Goal: Transaction & Acquisition: Purchase product/service

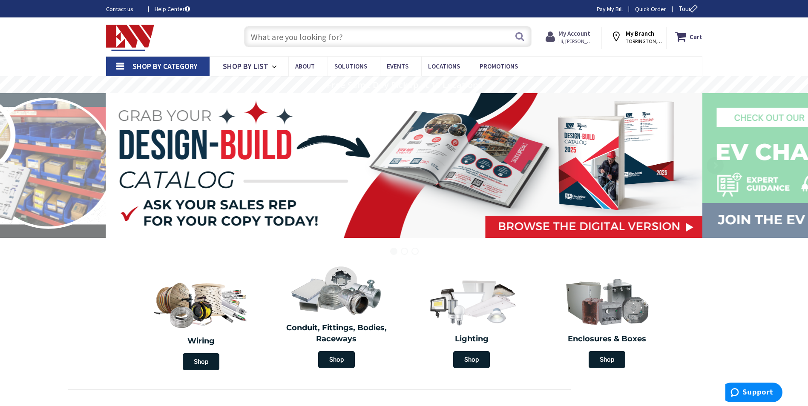
click at [586, 38] on span "Hi, [PERSON_NAME]" at bounding box center [576, 41] width 36 height 7
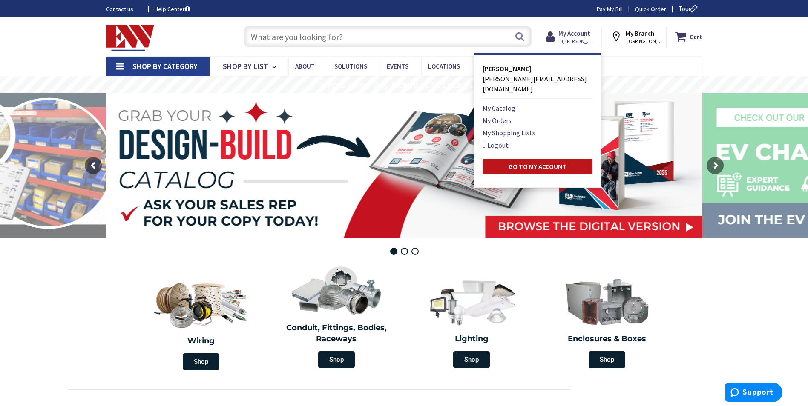
click at [407, 40] on input "text" at bounding box center [388, 36] width 288 height 21
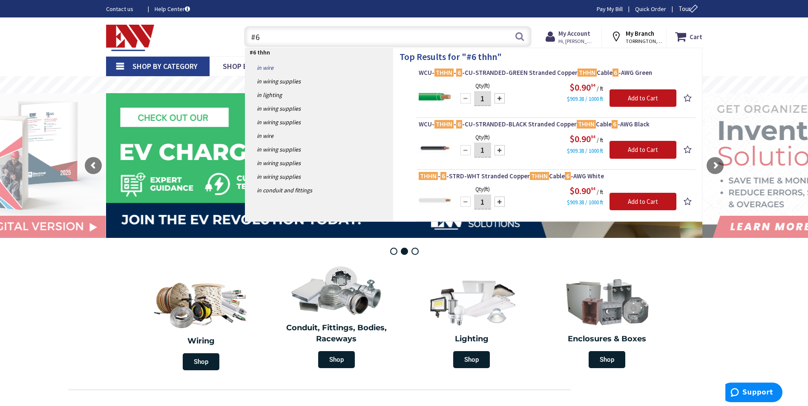
type input "#"
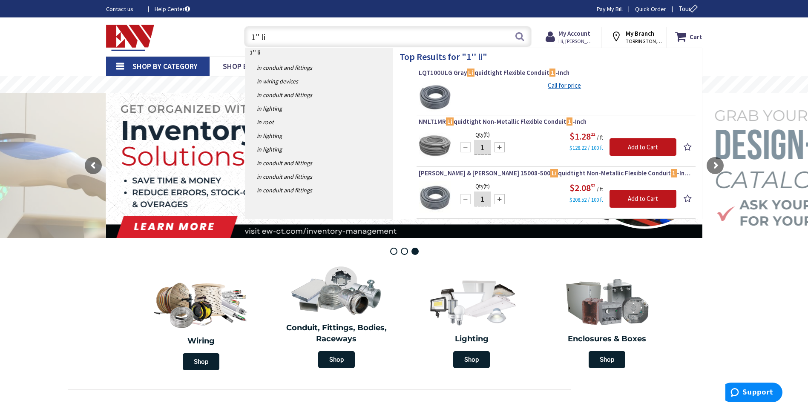
type input "1'' li"
click at [183, 69] on span "Shop By Category" at bounding box center [164, 66] width 65 height 10
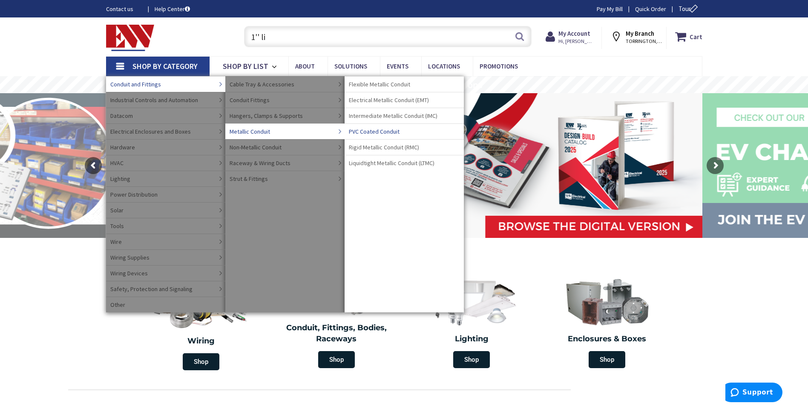
click at [371, 163] on span "Liquidtight Metallic Conduit (LTMC)" at bounding box center [392, 163] width 86 height 9
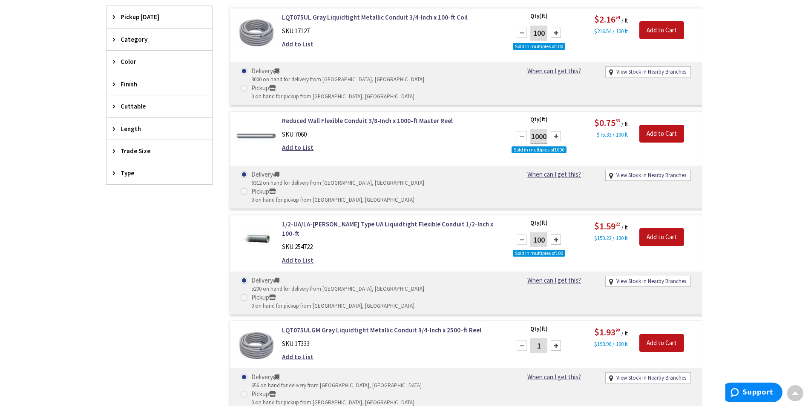
scroll to position [172, 0]
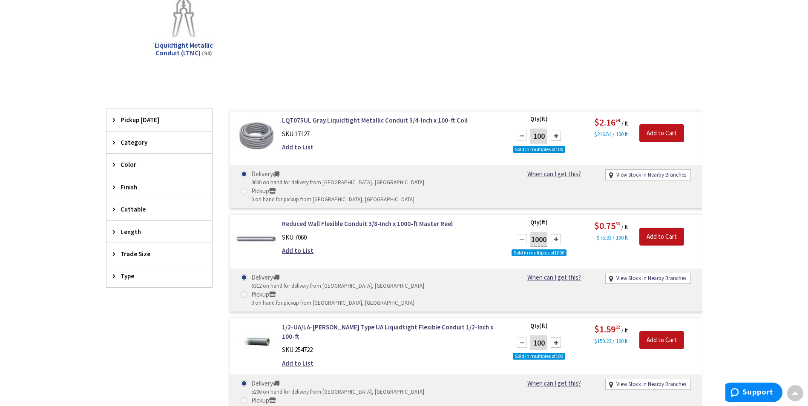
click at [142, 254] on span "Trade Size" at bounding box center [155, 254] width 69 height 9
click at [144, 327] on span "1 Inch" at bounding box center [159, 329] width 106 height 14
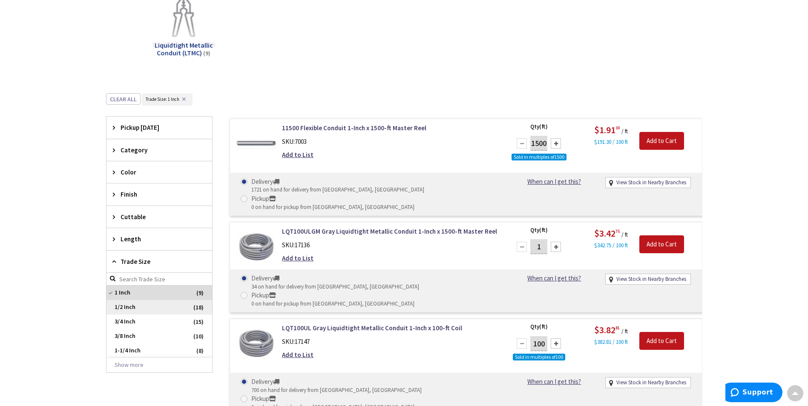
click at [151, 308] on span "1/2 Inch" at bounding box center [159, 307] width 106 height 14
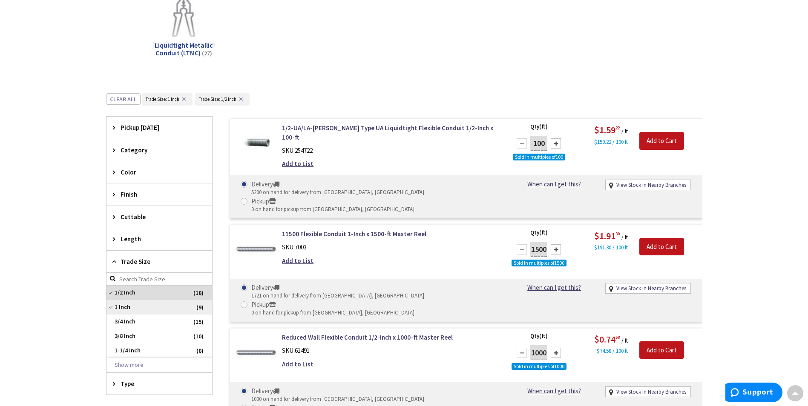
click at [144, 305] on span "1 Inch" at bounding box center [159, 307] width 106 height 14
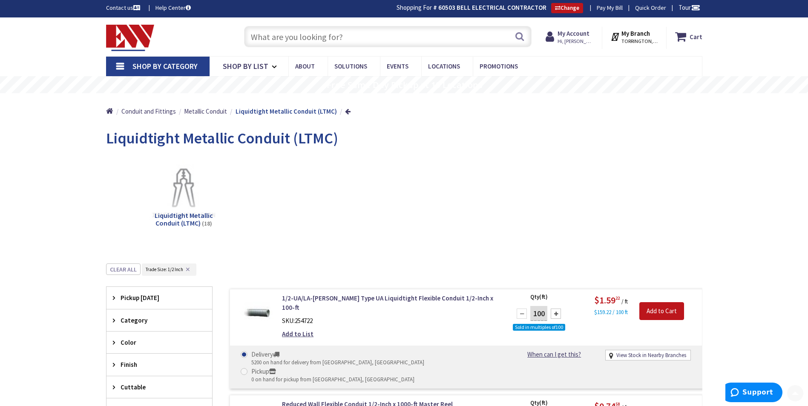
scroll to position [0, 0]
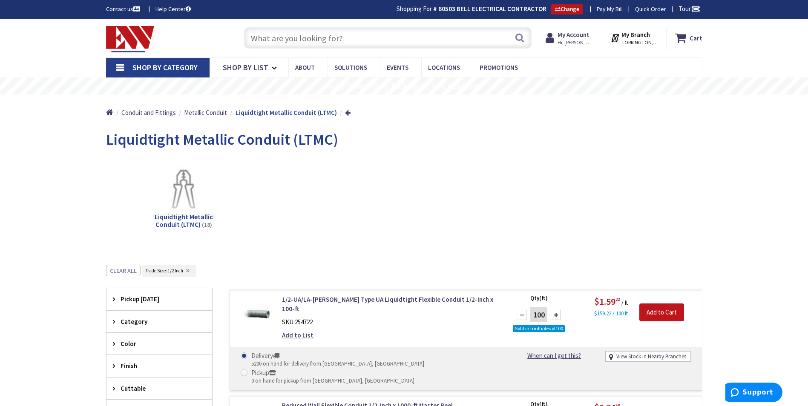
click at [141, 68] on span "Shop By Category" at bounding box center [164, 68] width 65 height 10
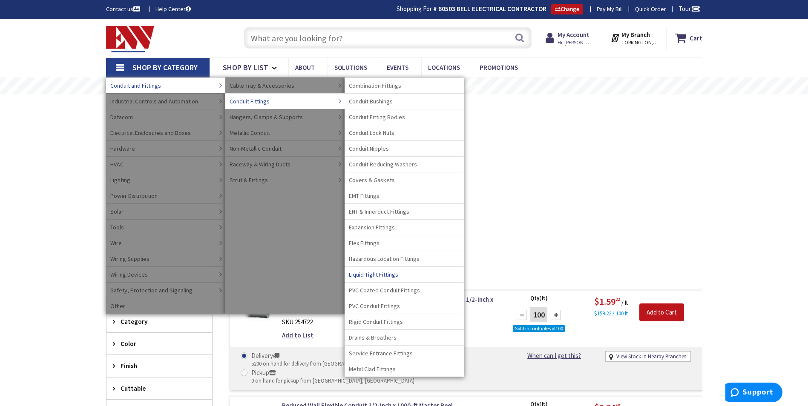
click at [374, 276] on span "Liquid Tight Fittings" at bounding box center [373, 275] width 49 height 9
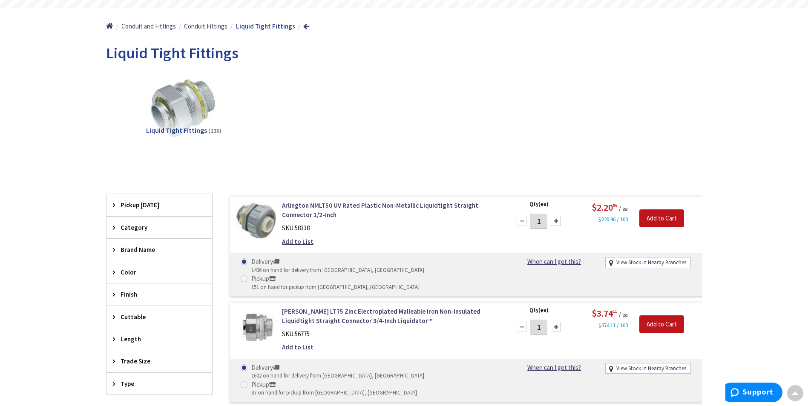
click at [137, 360] on span "Trade Size" at bounding box center [155, 361] width 69 height 9
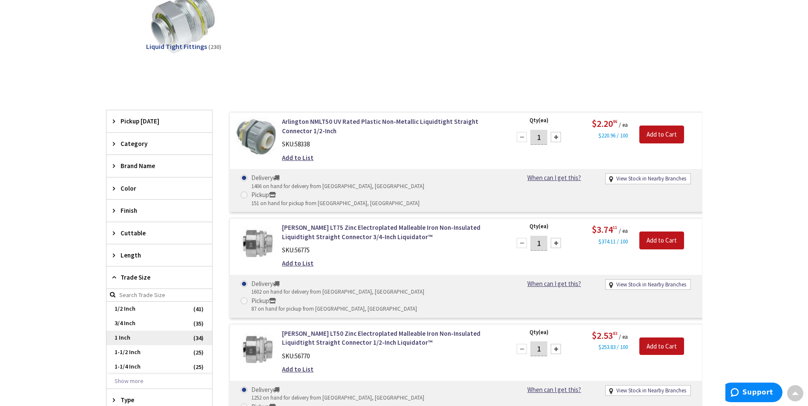
scroll to position [172, 0]
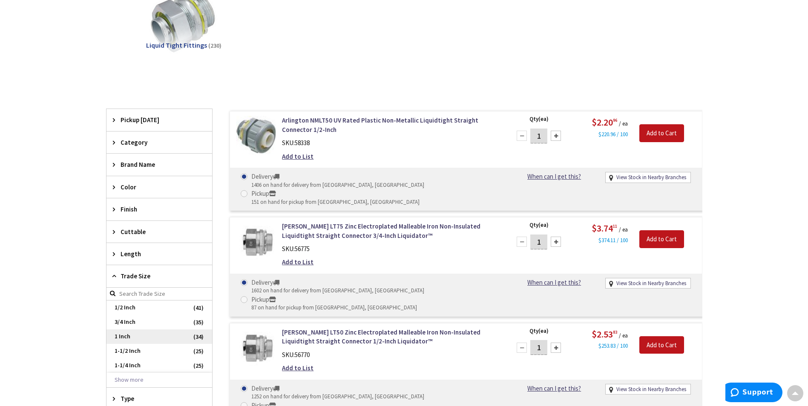
click at [146, 340] on span "1 Inch" at bounding box center [159, 337] width 106 height 14
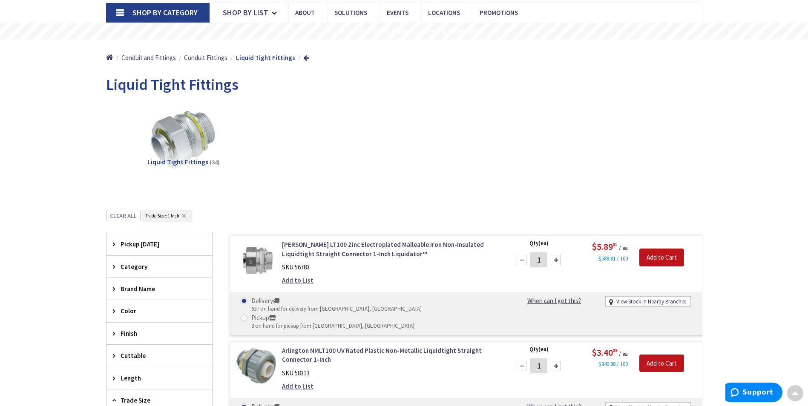
scroll to position [0, 0]
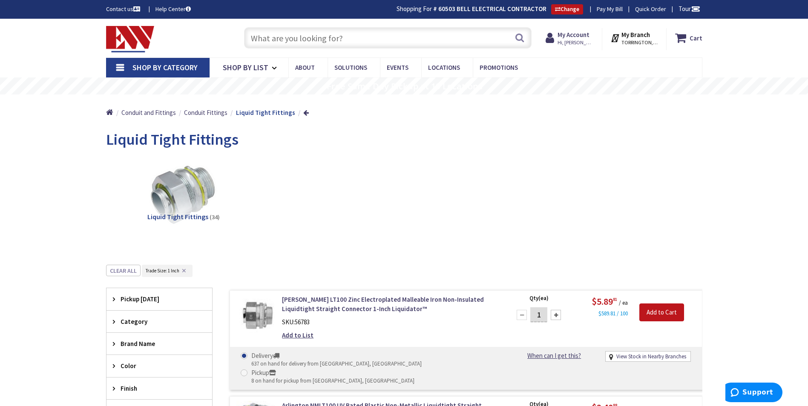
click at [141, 67] on span "Shop By Category" at bounding box center [164, 68] width 65 height 10
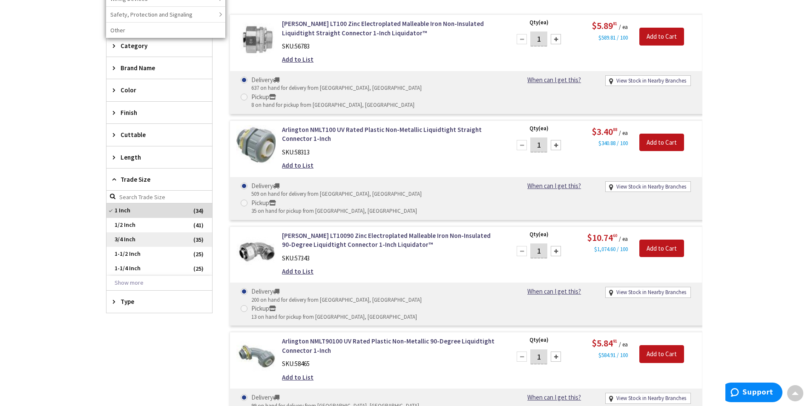
scroll to position [256, 0]
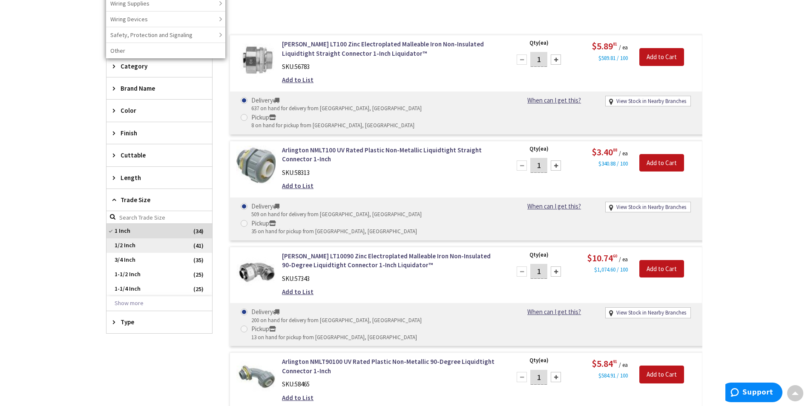
click at [145, 245] on span "1/2 Inch" at bounding box center [159, 246] width 106 height 14
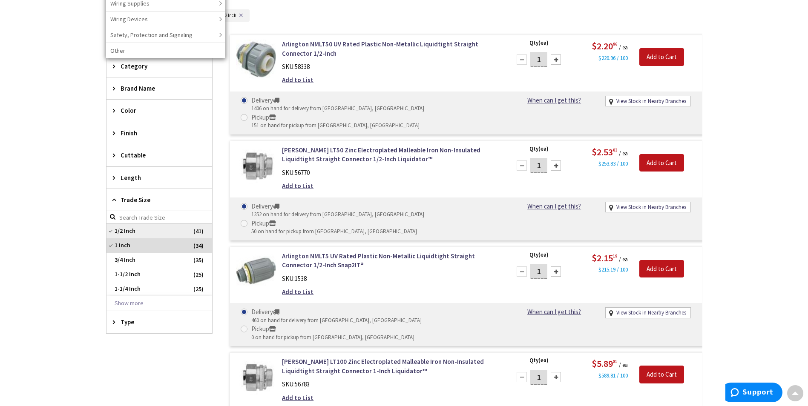
click at [147, 235] on span "1/2 Inch" at bounding box center [159, 231] width 106 height 14
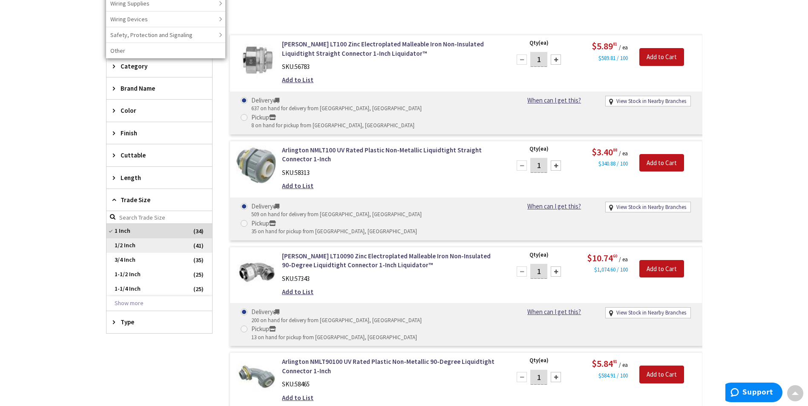
click at [143, 244] on span "1/2 Inch" at bounding box center [159, 246] width 106 height 14
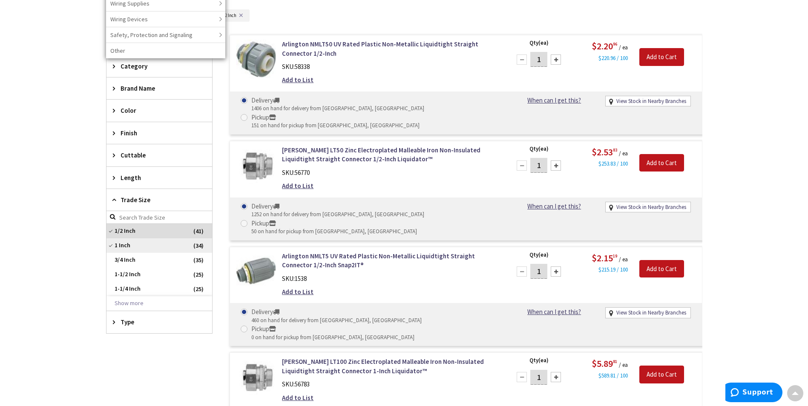
click at [140, 244] on span "1 Inch" at bounding box center [159, 246] width 106 height 14
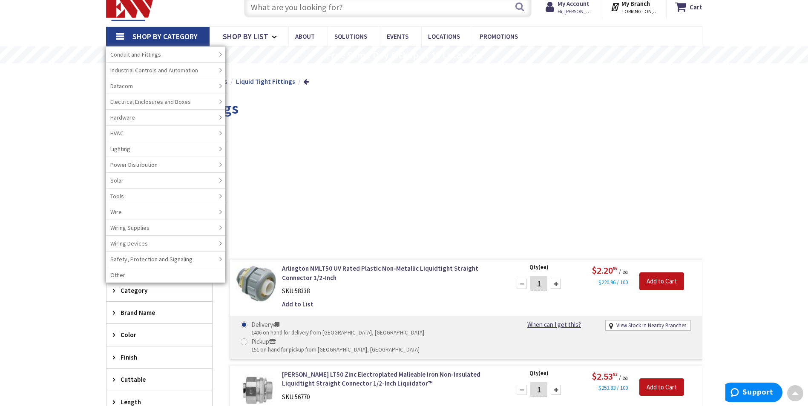
scroll to position [0, 0]
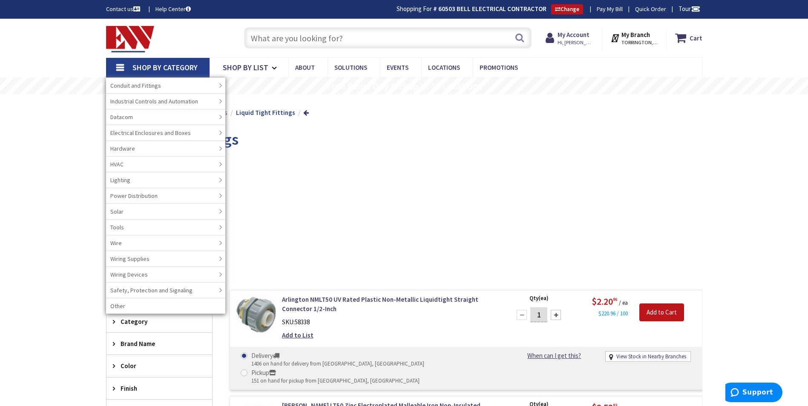
click at [373, 45] on input "text" at bounding box center [388, 37] width 288 height 21
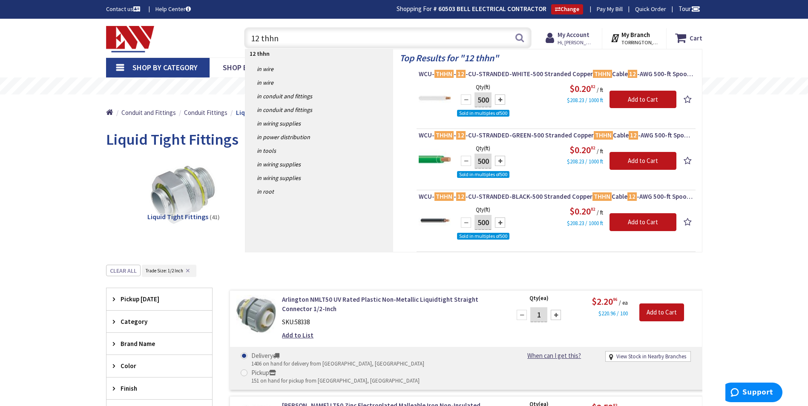
type input "12 thhn"
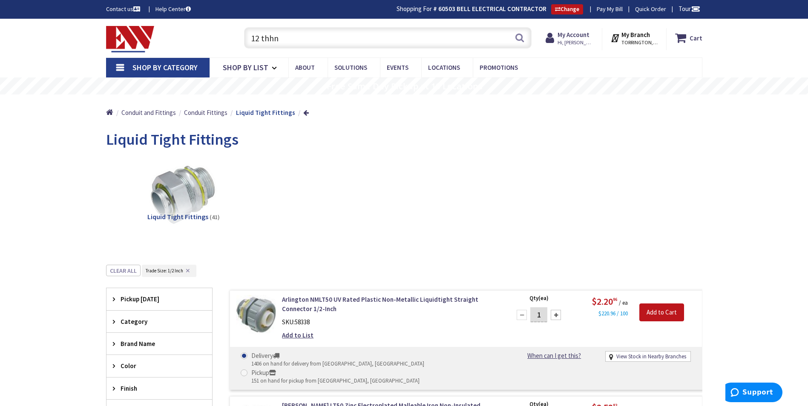
drag, startPoint x: 295, startPoint y: 37, endPoint x: 242, endPoint y: 46, distance: 53.6
click at [242, 46] on div "12 thhn 12 thhn Search" at bounding box center [386, 37] width 292 height 27
click at [581, 33] on strong "My Account" at bounding box center [574, 35] width 32 height 8
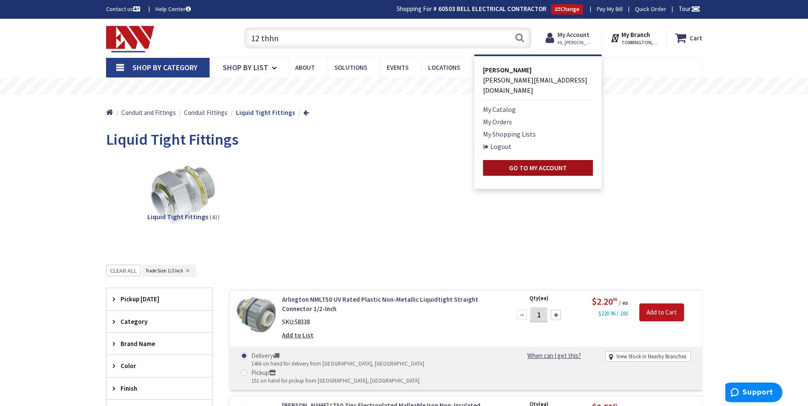
click at [535, 163] on link "Go to My Account" at bounding box center [538, 168] width 110 height 16
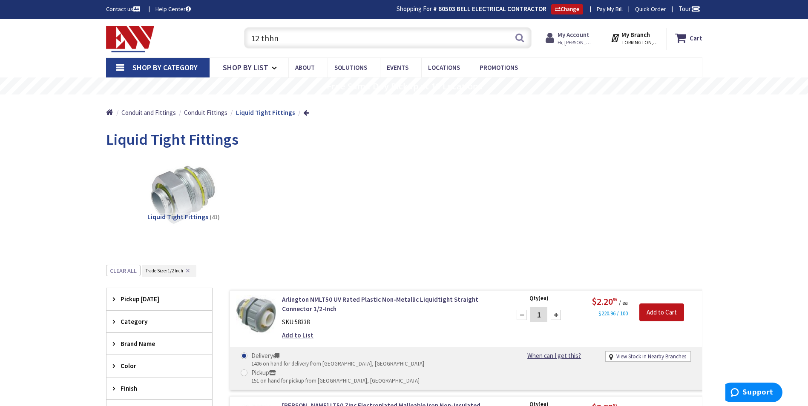
click at [571, 35] on strong "My Account" at bounding box center [574, 35] width 32 height 8
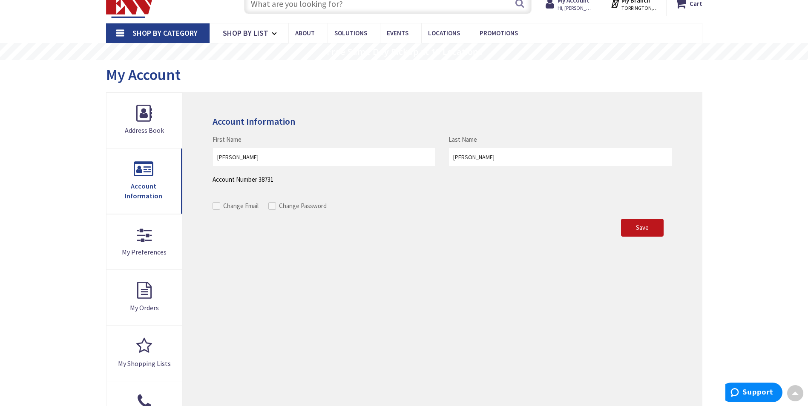
scroll to position [1, 0]
